Goal: Find contact information: Find contact information

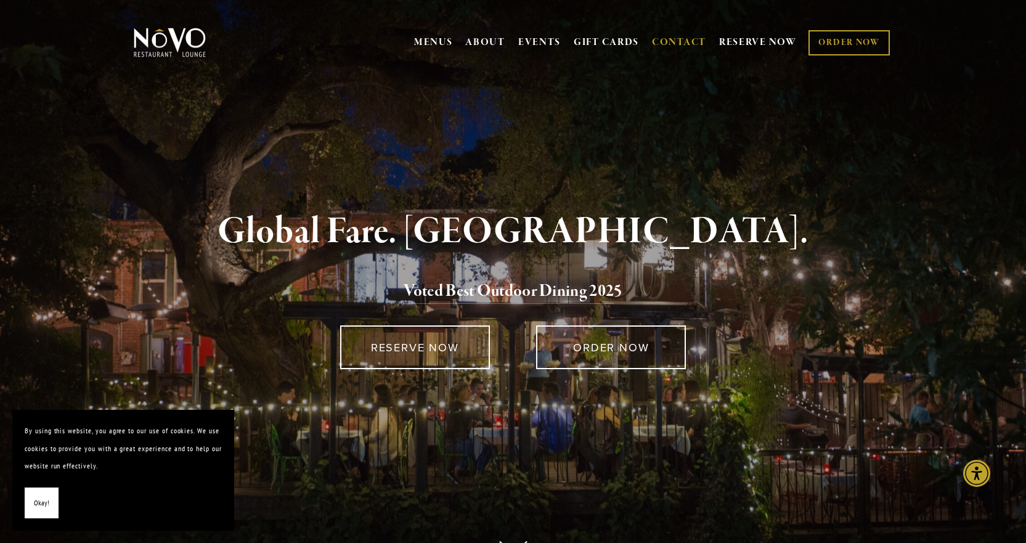
click at [679, 43] on link "CONTACT" at bounding box center [679, 42] width 54 height 23
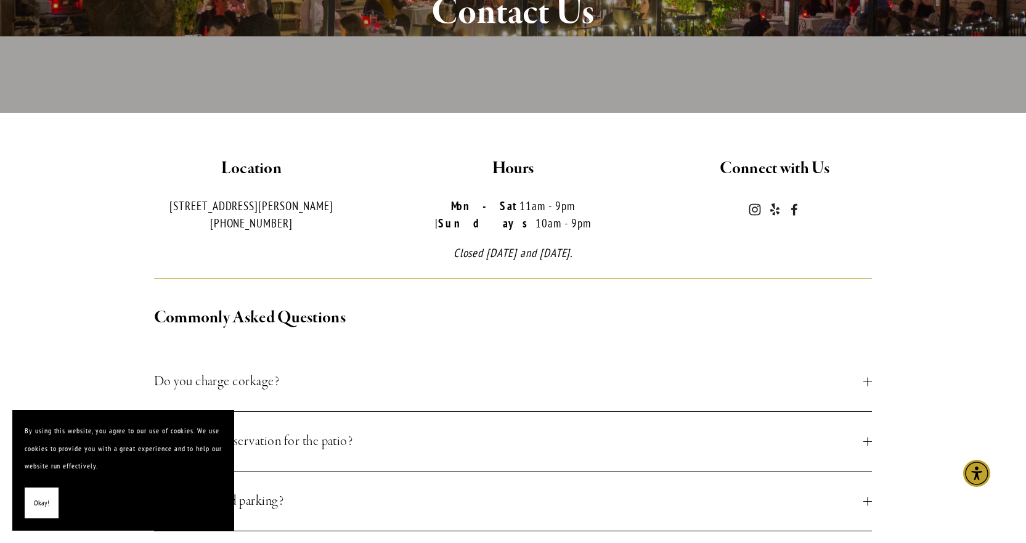
scroll to position [308, 0]
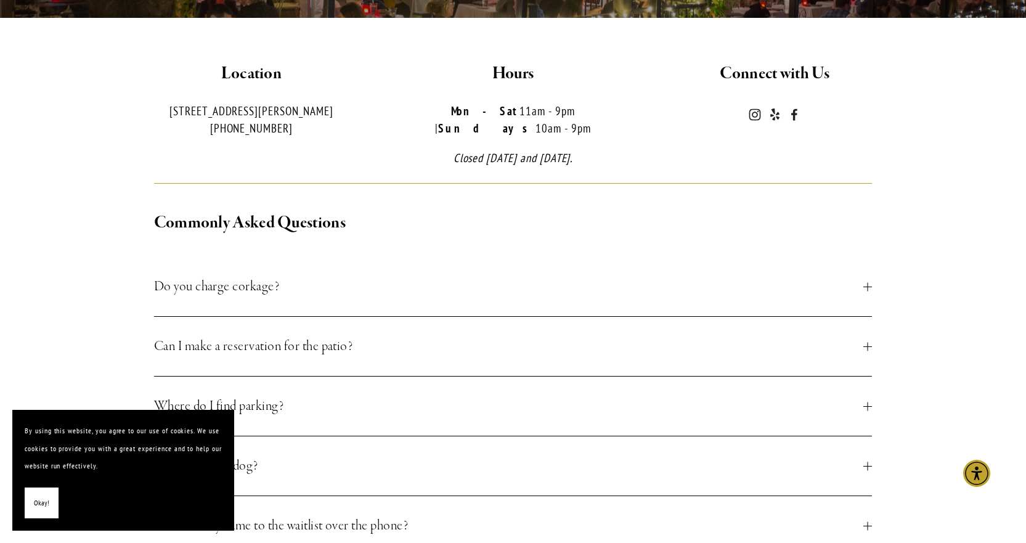
click at [31, 494] on button "Okay!" at bounding box center [42, 503] width 34 height 31
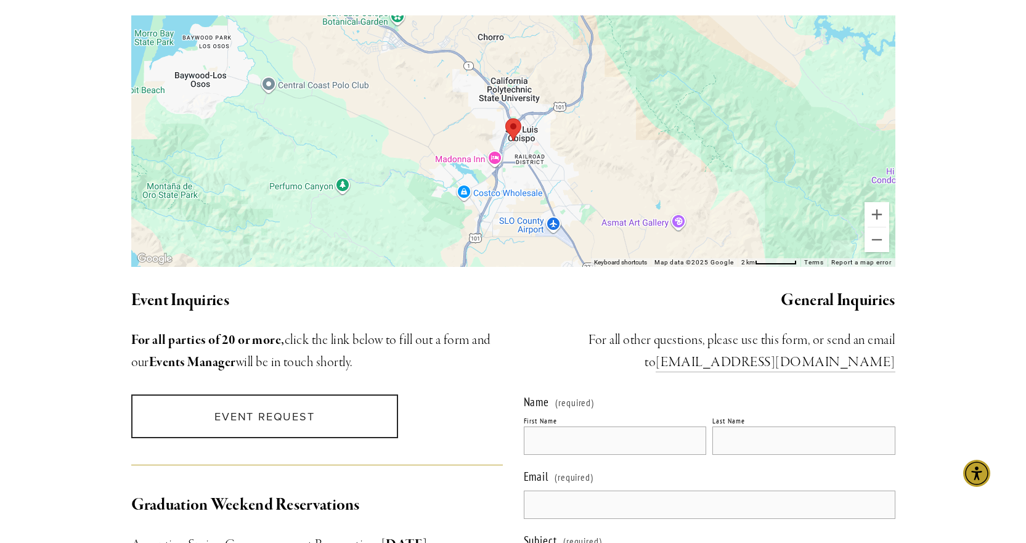
scroll to position [925, 0]
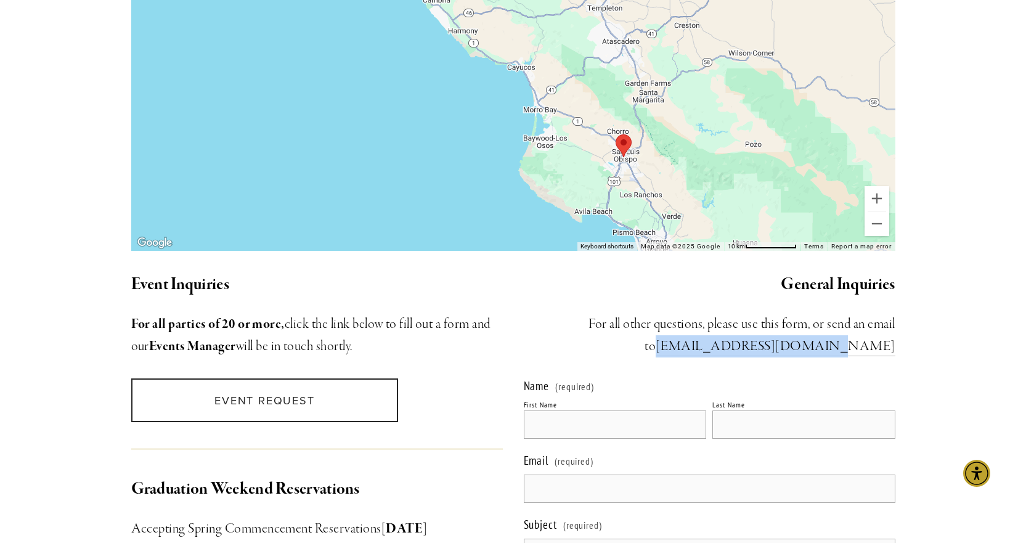
drag, startPoint x: 744, startPoint y: 336, endPoint x: 900, endPoint y: 325, distance: 157.0
click at [900, 325] on div "General Inquiries ​For all other questions, please use this form, or send an em…" at bounding box center [710, 314] width 393 height 107
copy link "[EMAIL_ADDRESS][DOMAIN_NAME]"
